Goal: Task Accomplishment & Management: Manage account settings

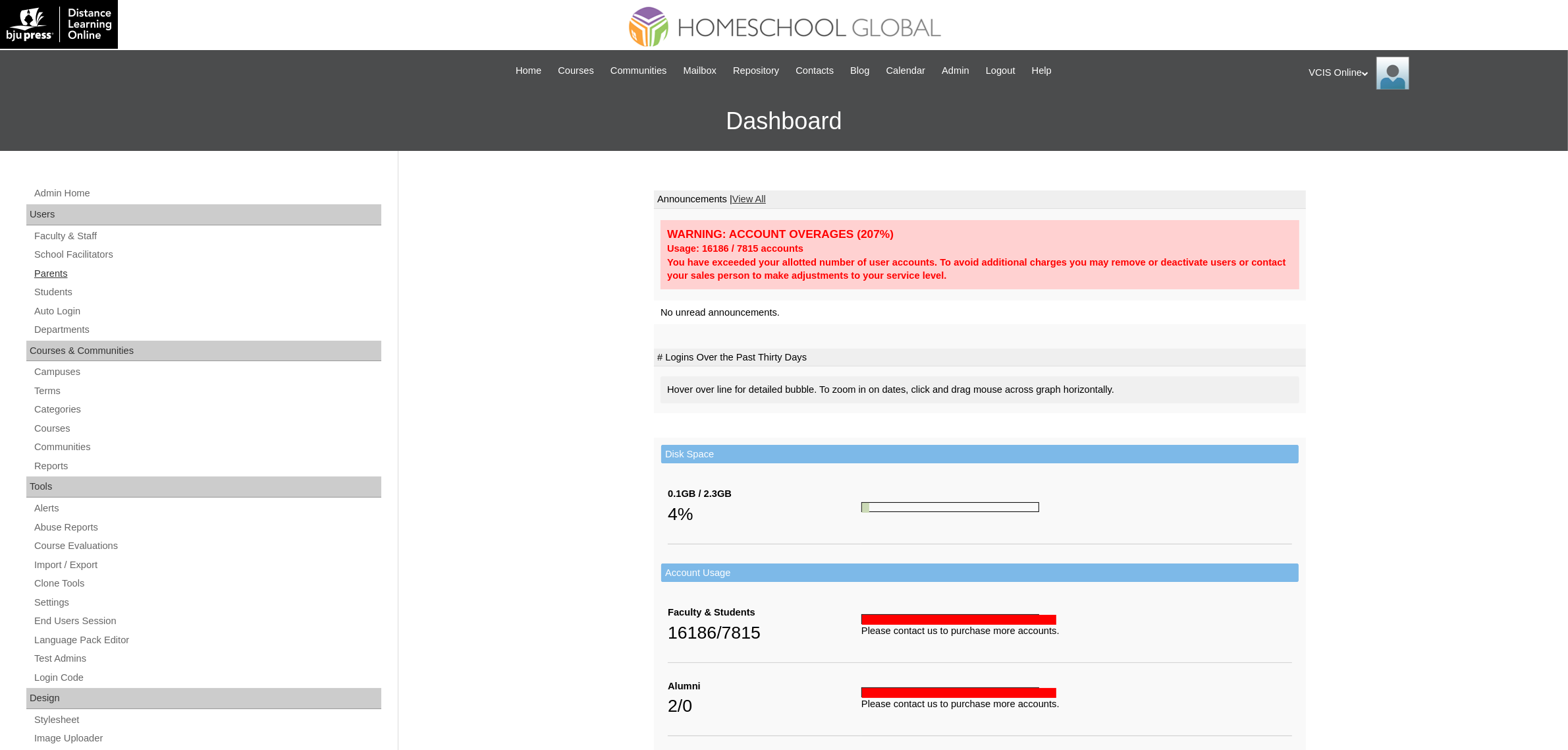
click at [55, 271] on link "Parents" at bounding box center [207, 274] width 349 height 17
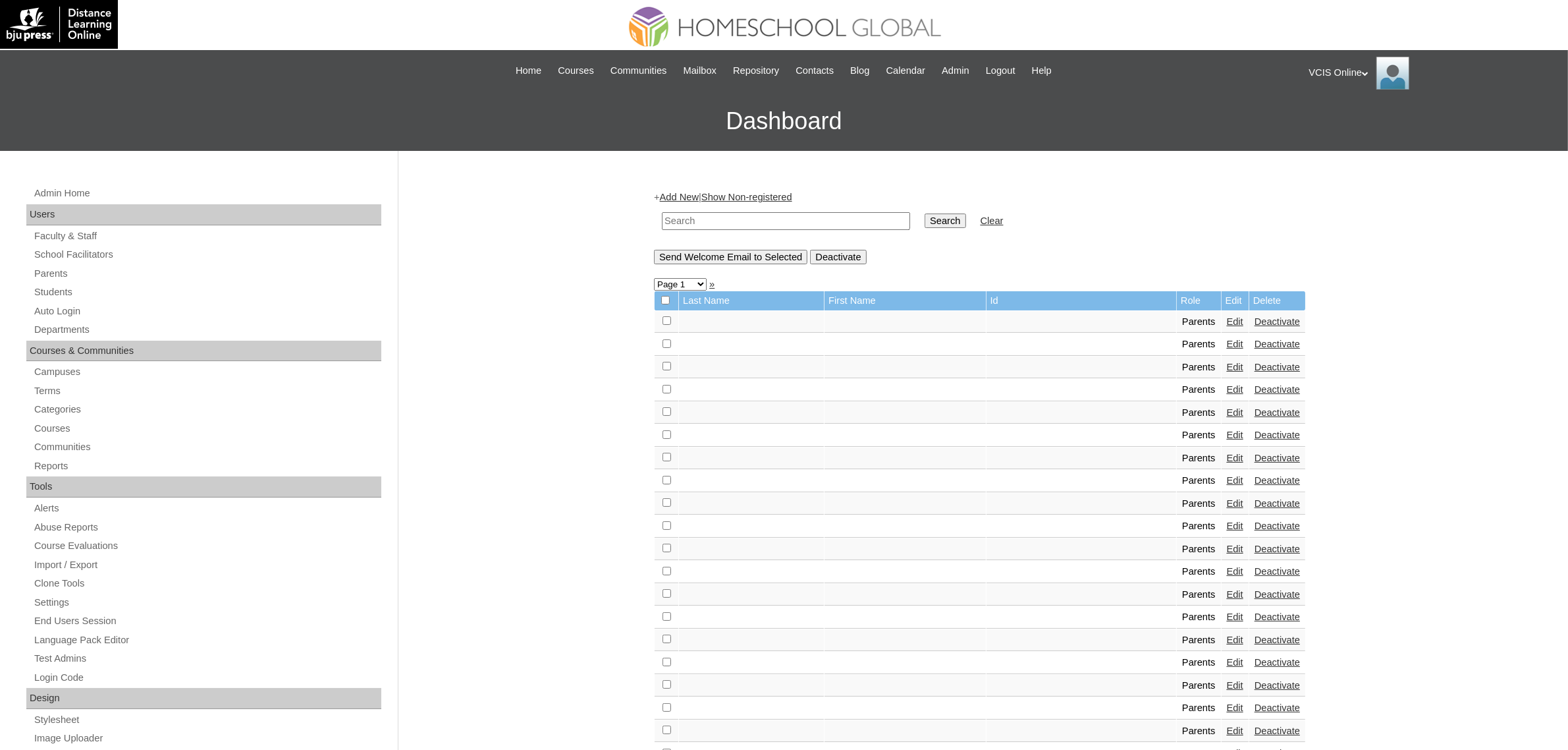
click at [735, 206] on td at bounding box center [785, 221] width 261 height 31
click at [729, 215] on input "text" at bounding box center [786, 221] width 248 height 18
paste input "VCIS012-5B-PA2025"
type input "VCIS012-5B-PA2025"
click at [924, 218] on input "Search" at bounding box center [945, 220] width 41 height 14
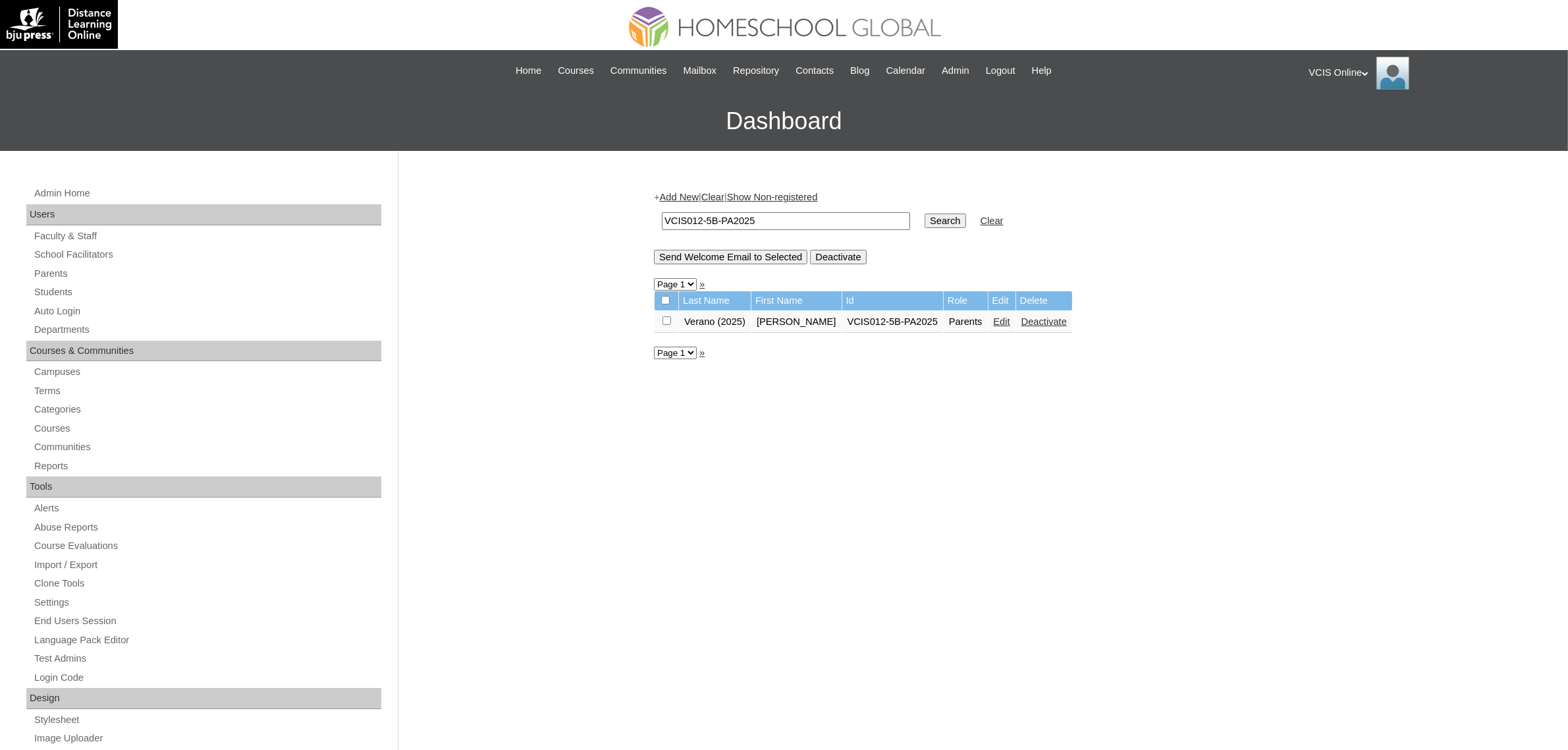
click at [994, 316] on link "Edit" at bounding box center [1002, 322] width 17 height 11
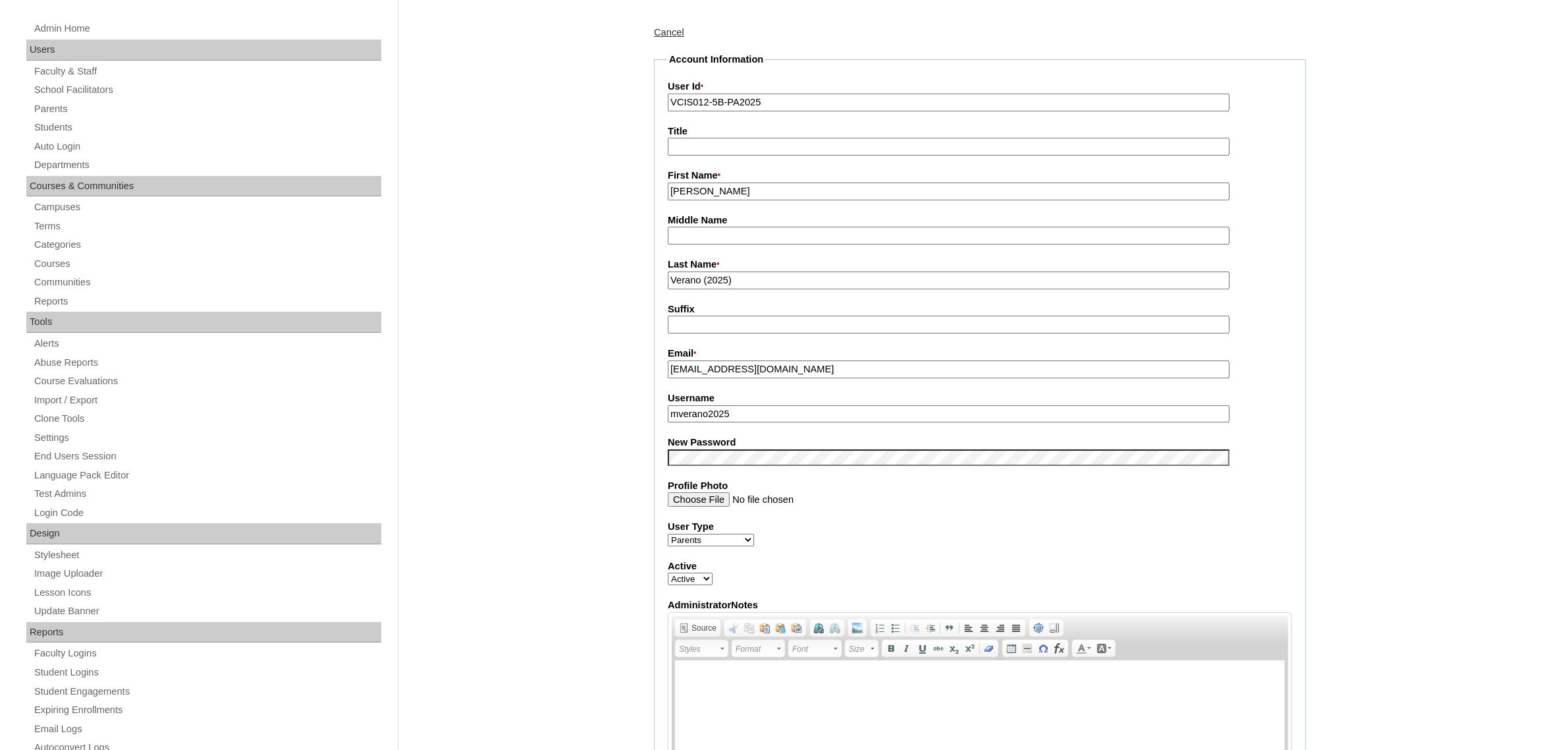
scroll to position [956, 0]
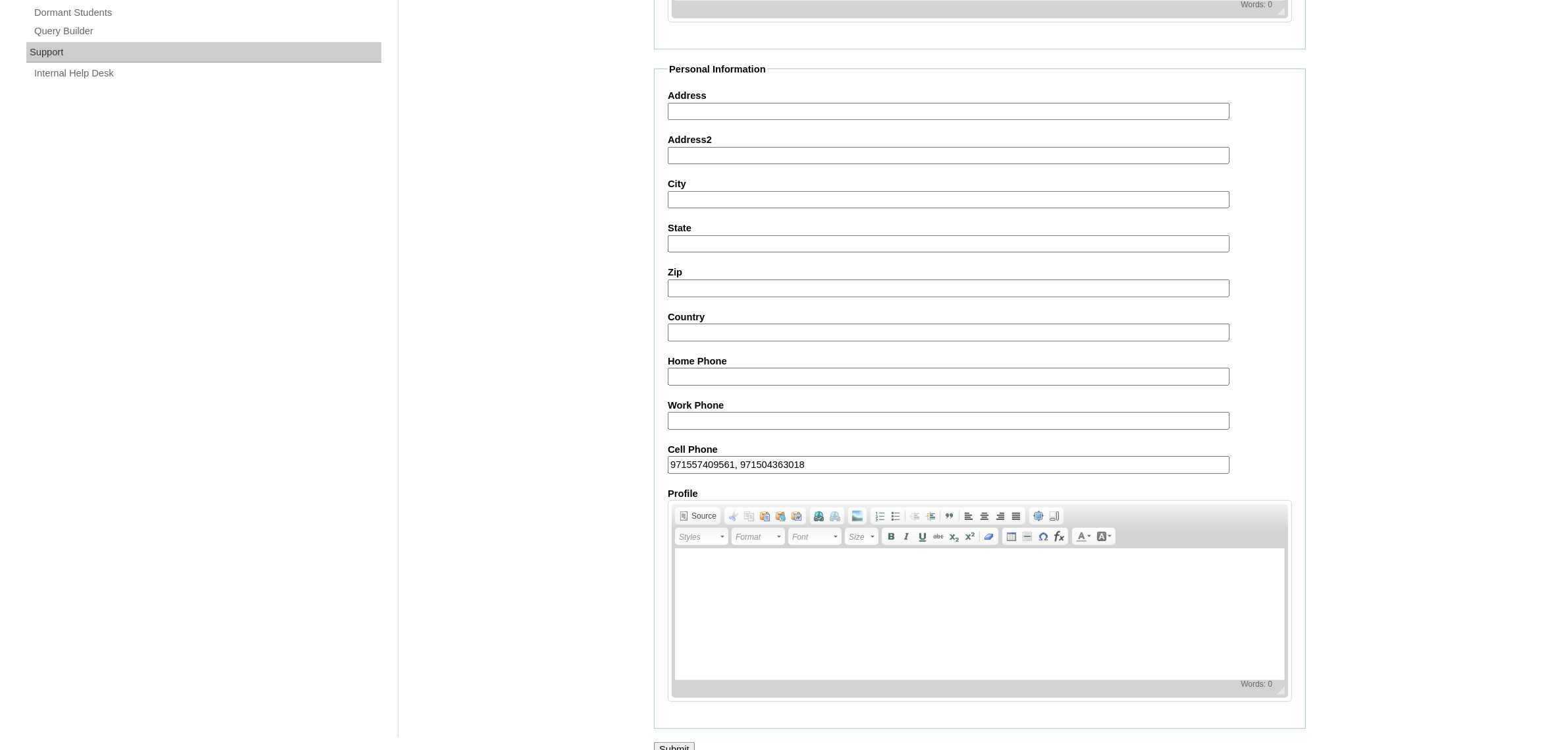
click at [664, 717] on form "Account Information User Id * VCIS012-5B-PA2025 Title First Name * Myrtel Middl…" at bounding box center [980, 8] width 652 height 1495
click at [669, 742] on input "Submit" at bounding box center [674, 748] width 41 height 14
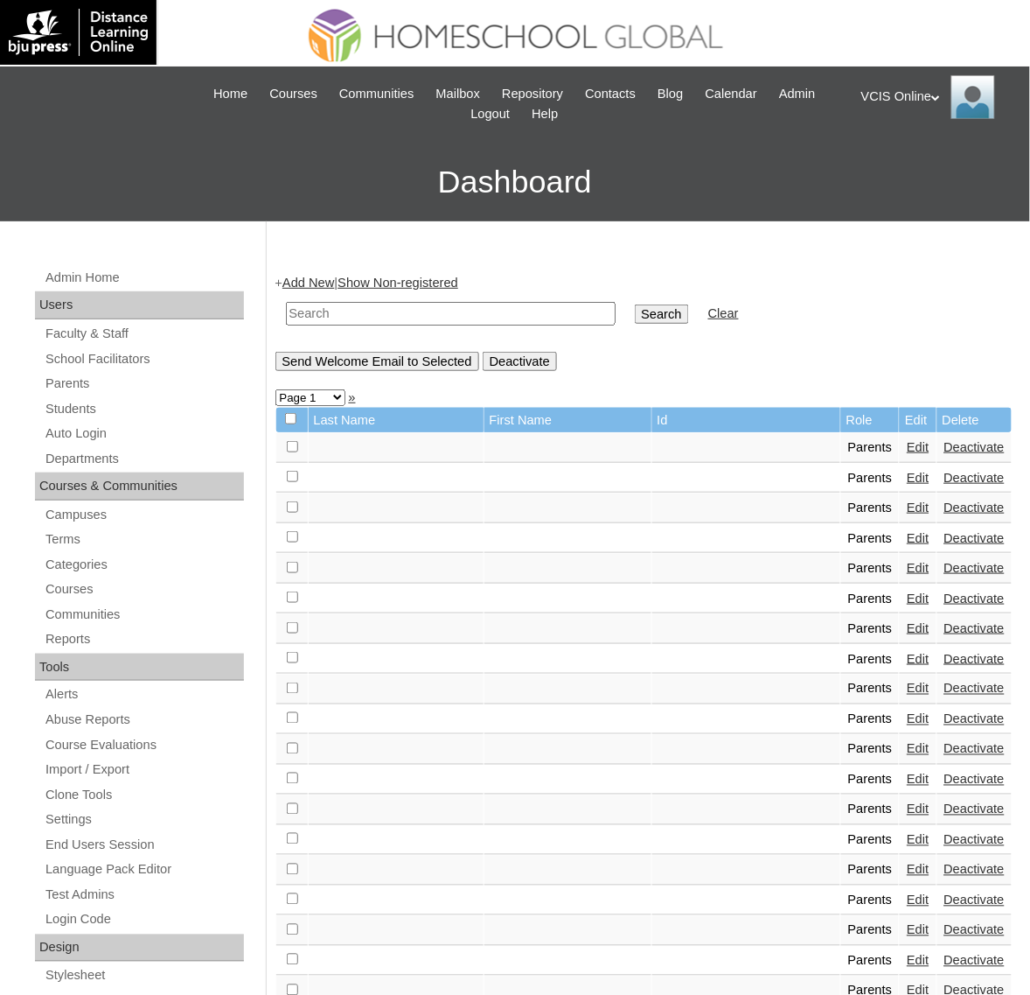
click at [396, 313] on input "text" at bounding box center [451, 314] width 330 height 24
paste input "VCIS005-5B-PA2025"
type input "VCIS005-5B-PA2025"
click at [635, 304] on input "Search" at bounding box center [662, 313] width 54 height 19
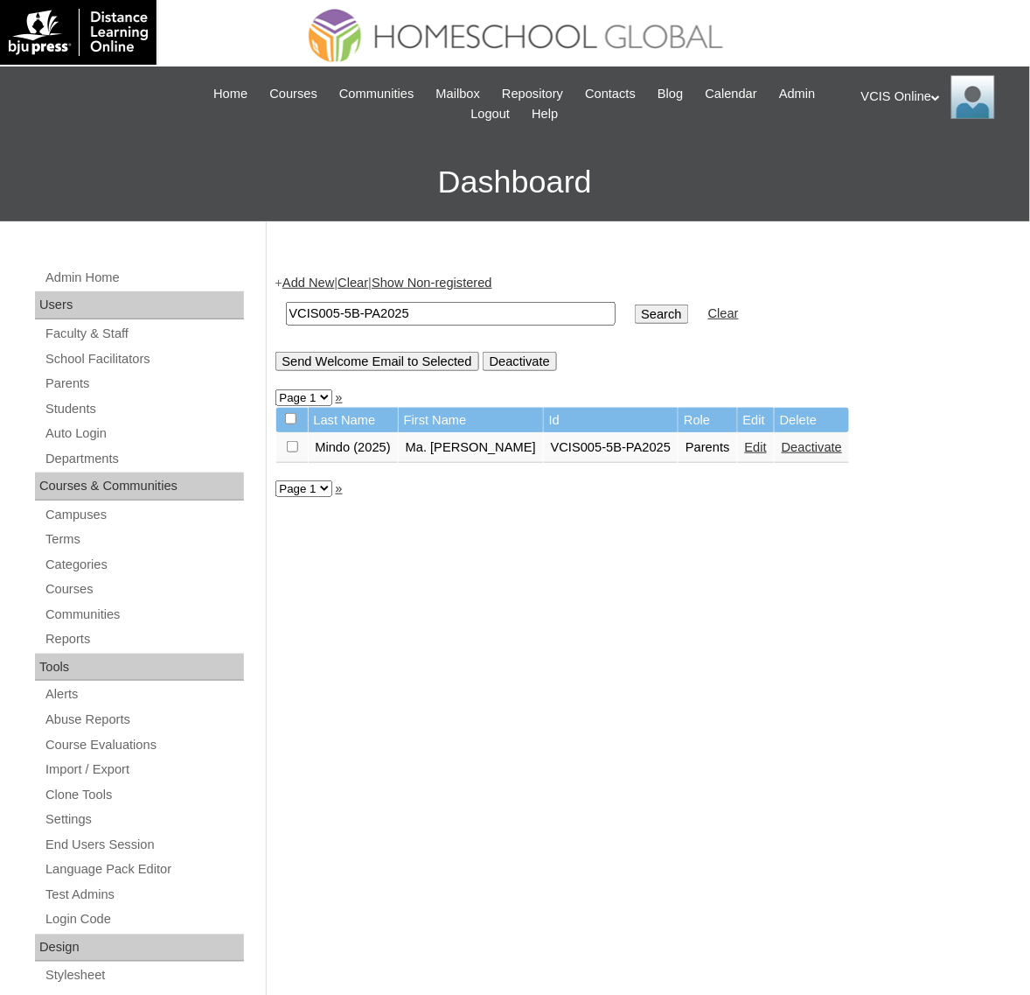
click at [745, 440] on link "Edit" at bounding box center [756, 447] width 22 height 14
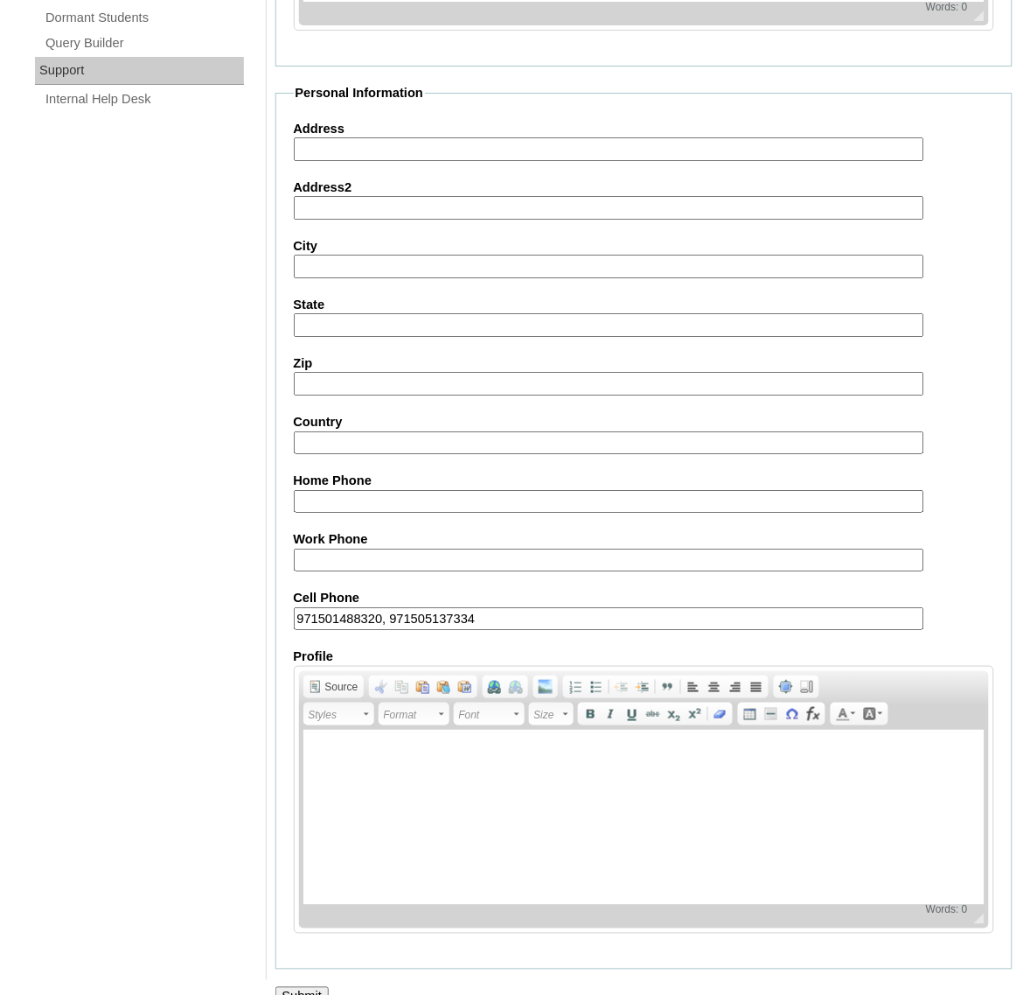
scroll to position [1291, 0]
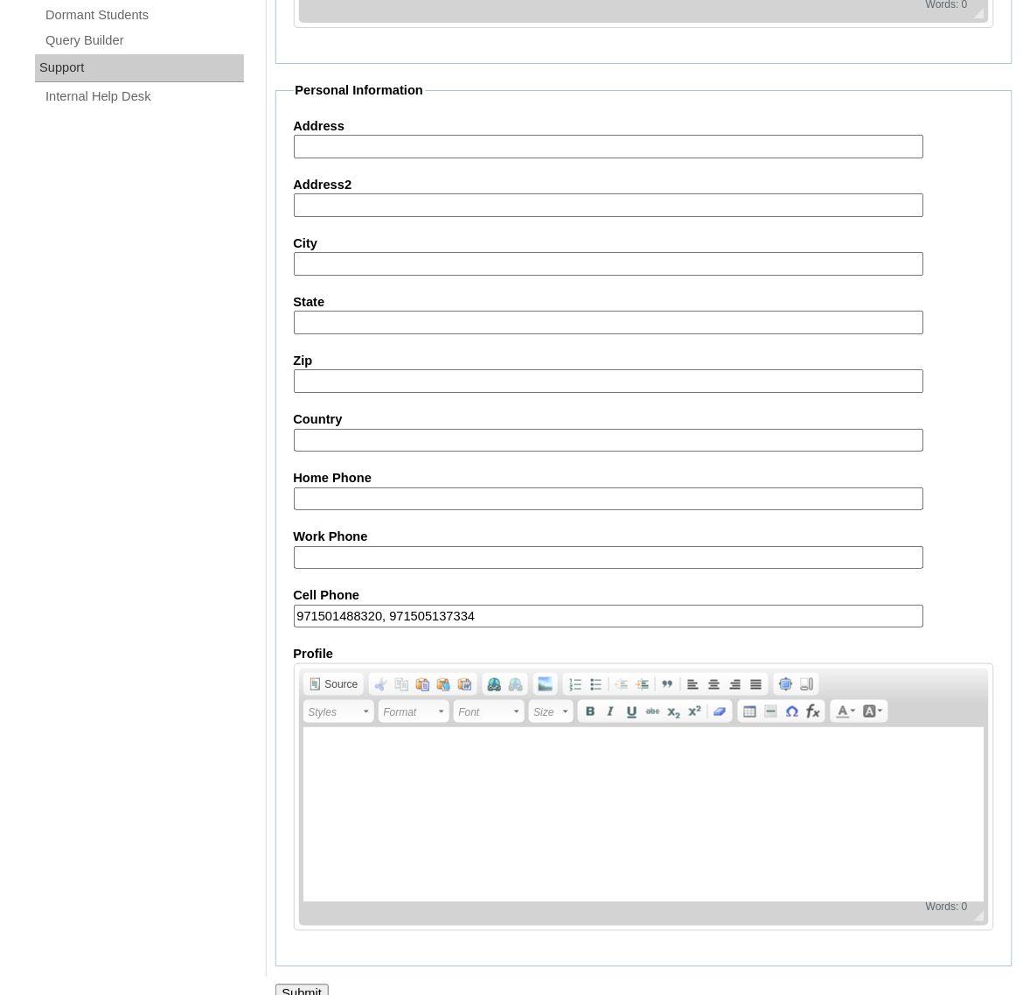
click at [312, 984] on input "Submit" at bounding box center [303, 993] width 54 height 19
